Goal: Task Accomplishment & Management: Manage account settings

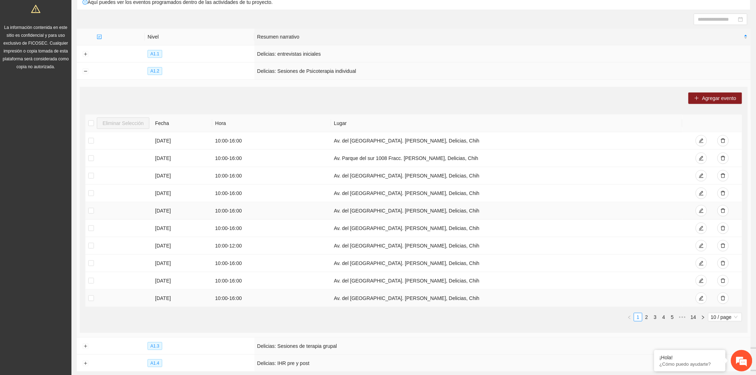
scroll to position [120, 0]
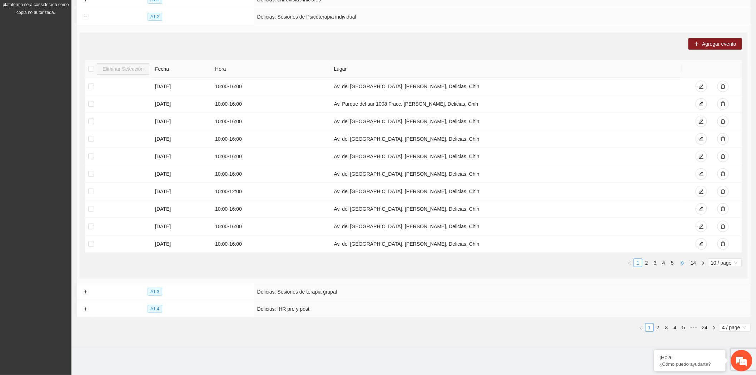
click at [683, 264] on span "•••" at bounding box center [681, 263] width 11 height 9
click at [667, 264] on link "4" at bounding box center [664, 263] width 8 height 8
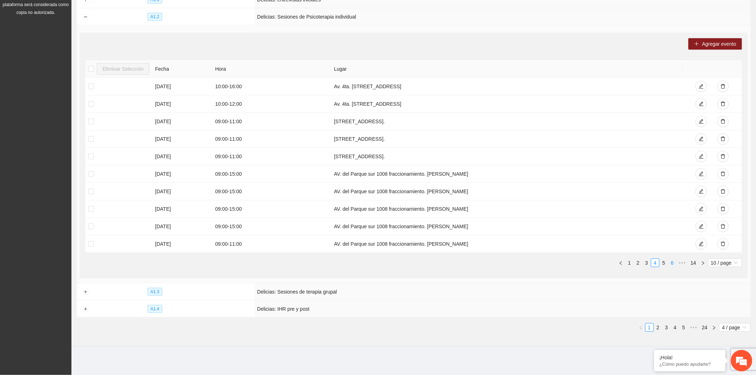
click at [670, 262] on link "6" at bounding box center [672, 263] width 8 height 8
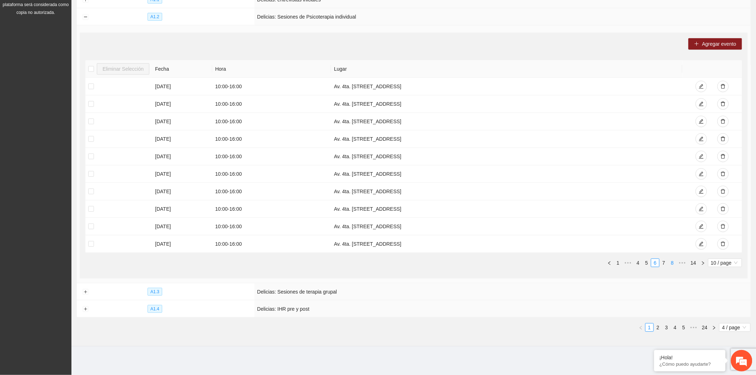
click at [668, 263] on link "8" at bounding box center [672, 263] width 8 height 8
click at [680, 330] on link "5" at bounding box center [684, 328] width 8 height 8
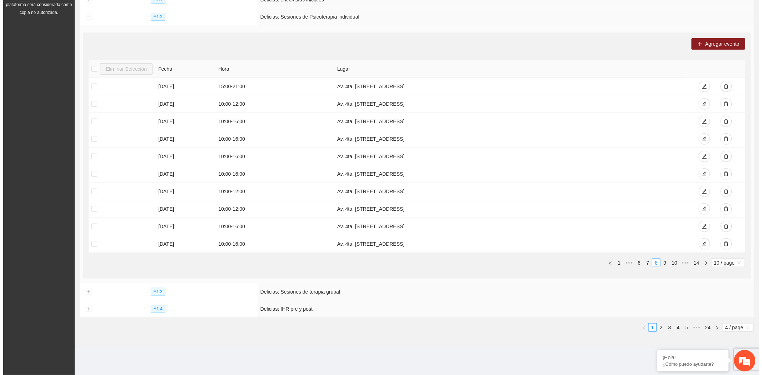
scroll to position [0, 0]
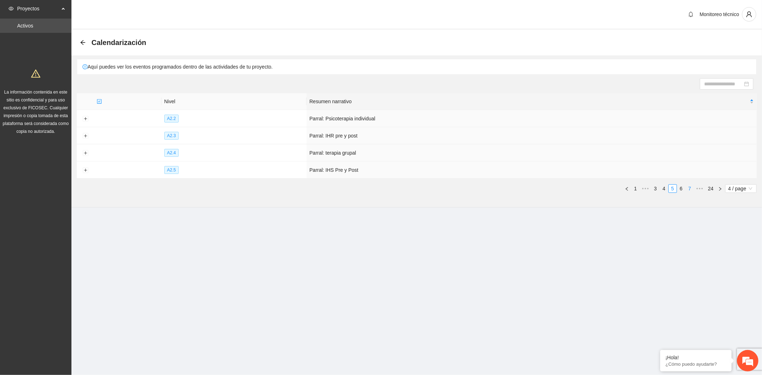
click at [687, 187] on link "7" at bounding box center [690, 189] width 8 height 8
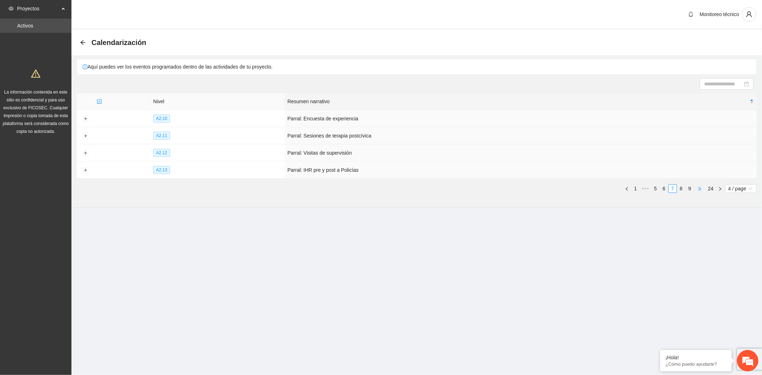
click at [696, 187] on span "•••" at bounding box center [699, 188] width 11 height 9
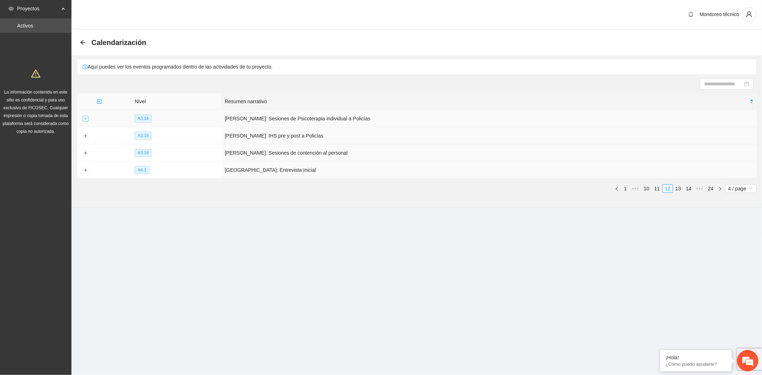
click at [86, 121] on button "Expand row" at bounding box center [85, 119] width 6 height 6
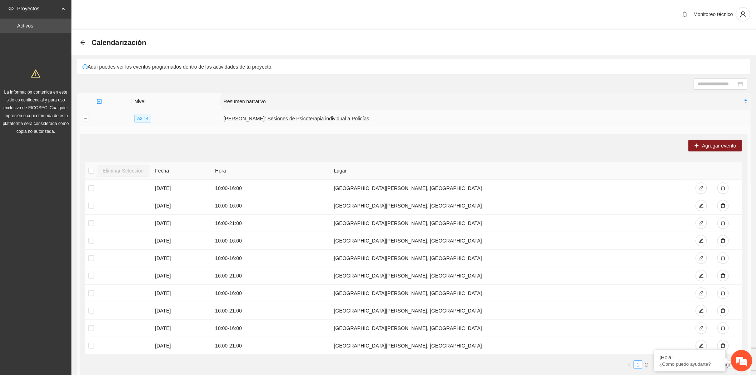
click at [84, 122] on td at bounding box center [85, 118] width 17 height 17
click at [86, 120] on button "Collapse row" at bounding box center [85, 119] width 6 height 6
